Goal: Navigation & Orientation: Find specific page/section

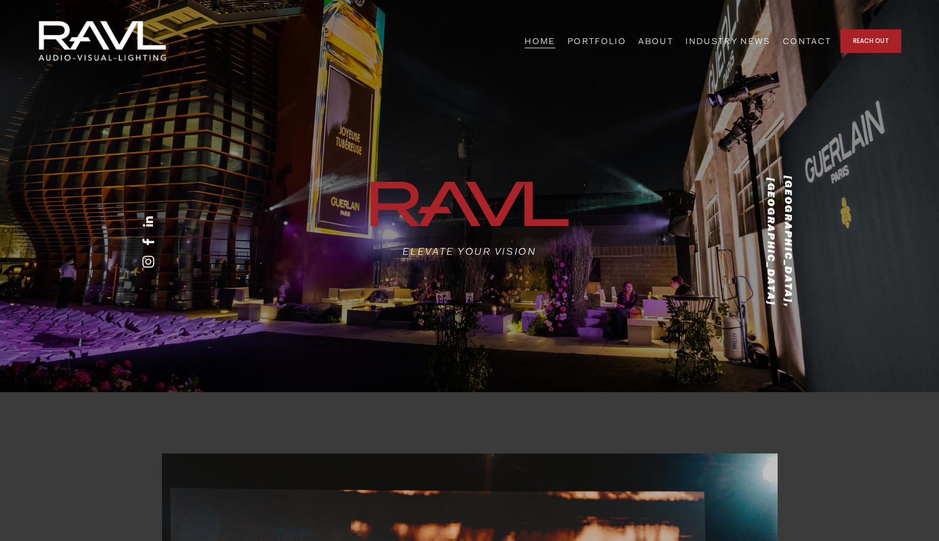
click at [531, 42] on link "PORTFOLIO" at bounding box center [596, 41] width 59 height 16
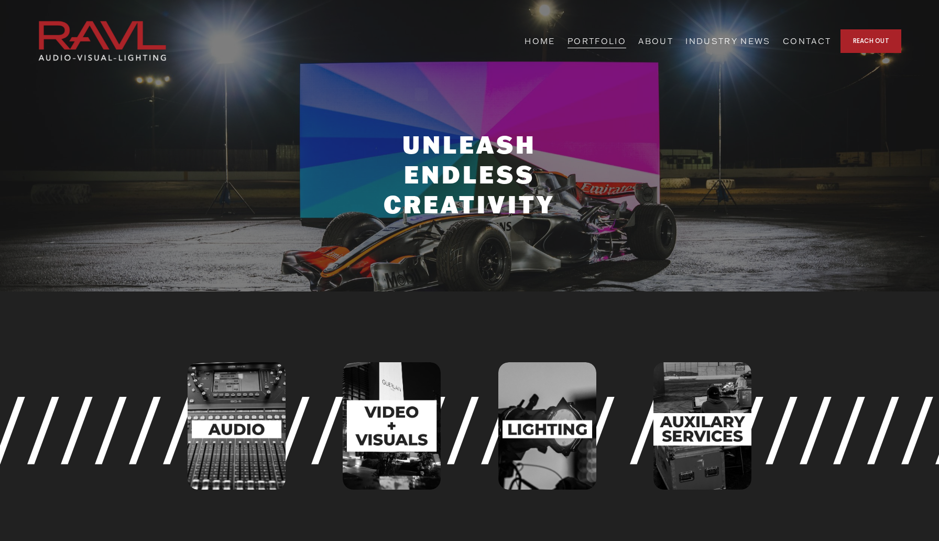
click at [475, 171] on strong "UNLEASH ENDLESS CREATIVITY" at bounding box center [469, 174] width 171 height 91
